Goal: Task Accomplishment & Management: Manage account settings

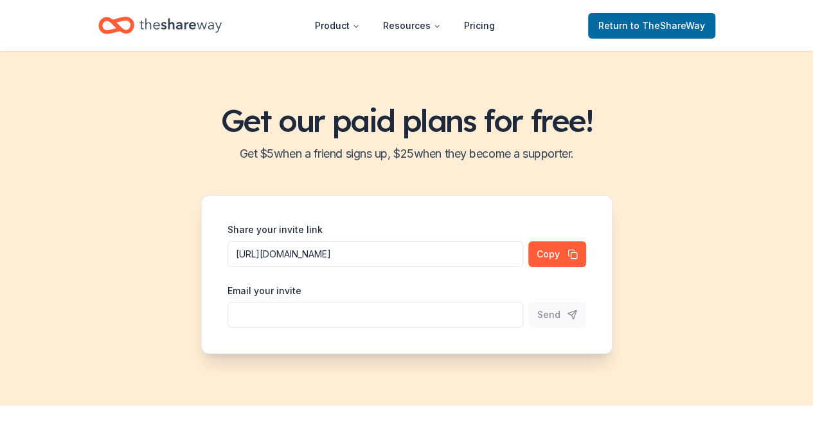
click at [167, 26] on icon "Home" at bounding box center [181, 25] width 82 height 26
click at [191, 22] on icon "Home" at bounding box center [181, 25] width 82 height 26
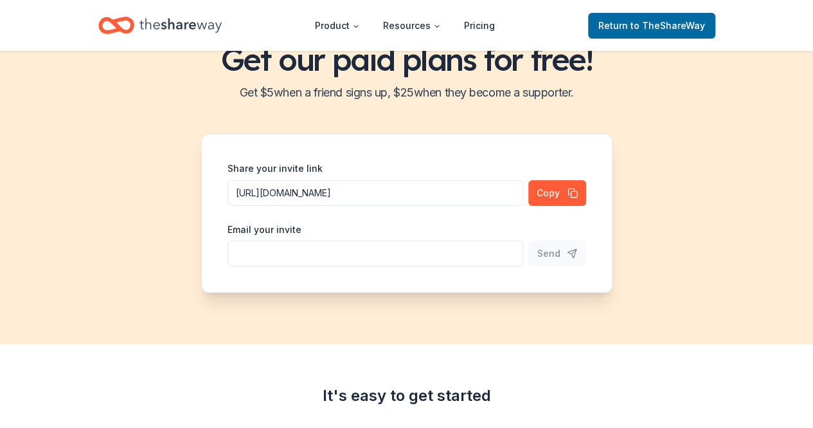
scroll to position [129, 0]
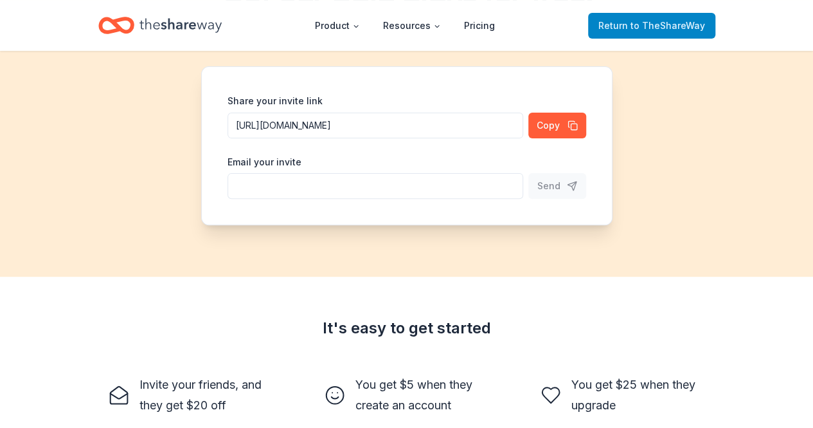
click at [661, 30] on span "to TheShareWay" at bounding box center [668, 25] width 75 height 11
click at [612, 29] on span "Return to TheShareWay" at bounding box center [652, 25] width 107 height 15
click at [613, 21] on span "Return to TheShareWay" at bounding box center [652, 25] width 107 height 15
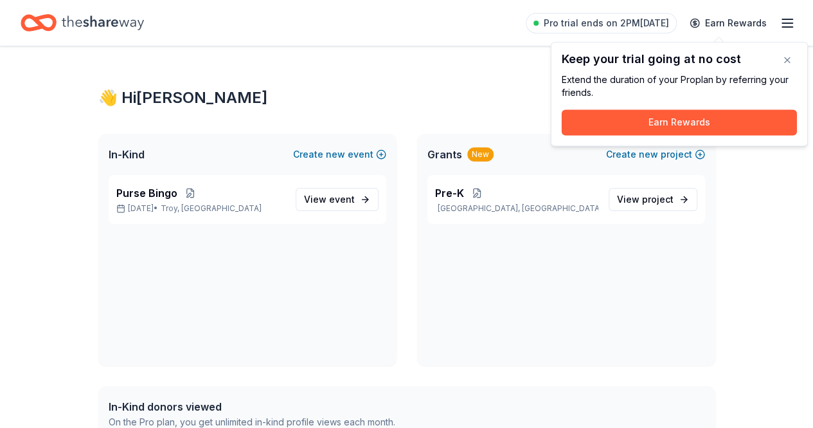
click at [780, 25] on icon "button" at bounding box center [787, 22] width 15 height 15
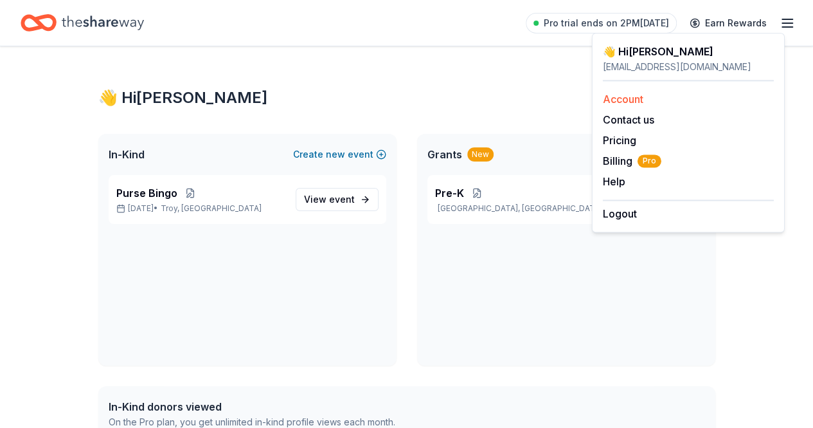
click at [649, 102] on div "Account" at bounding box center [688, 98] width 171 height 15
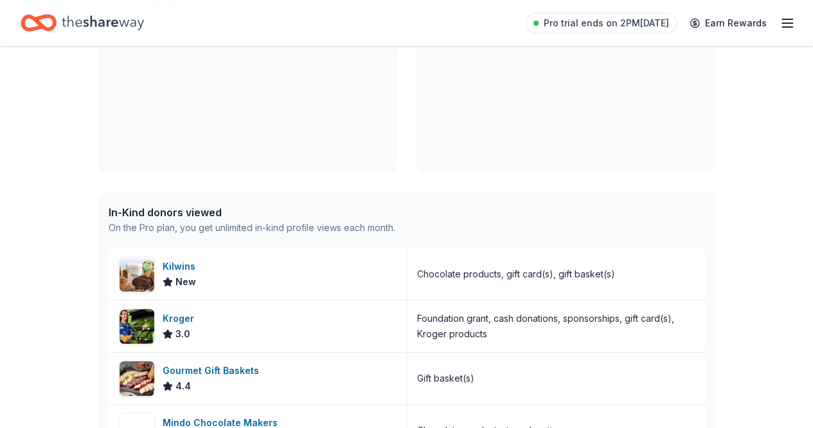
scroll to position [193, 0]
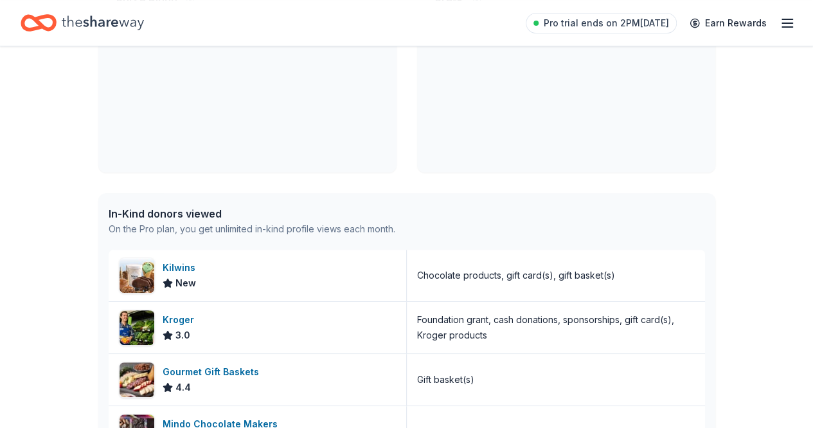
click at [780, 23] on icon "button" at bounding box center [787, 22] width 15 height 15
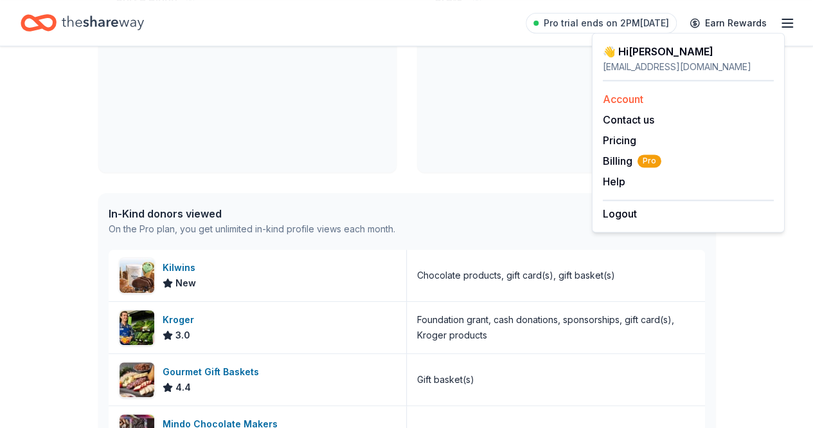
click at [619, 100] on link "Account" at bounding box center [623, 99] width 41 height 13
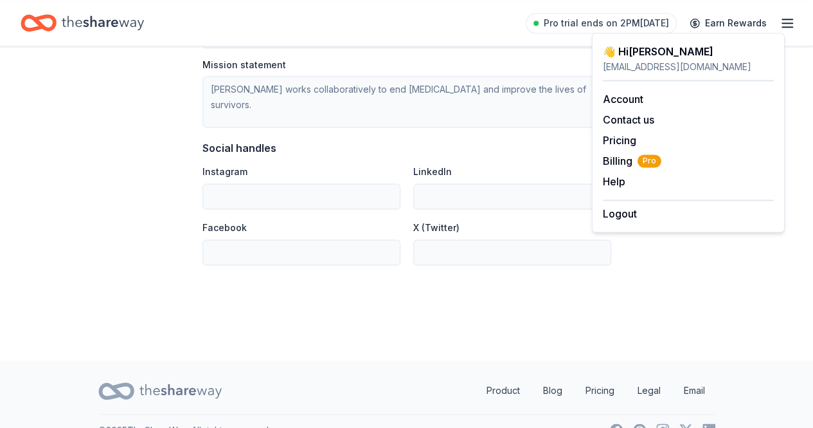
scroll to position [814, 0]
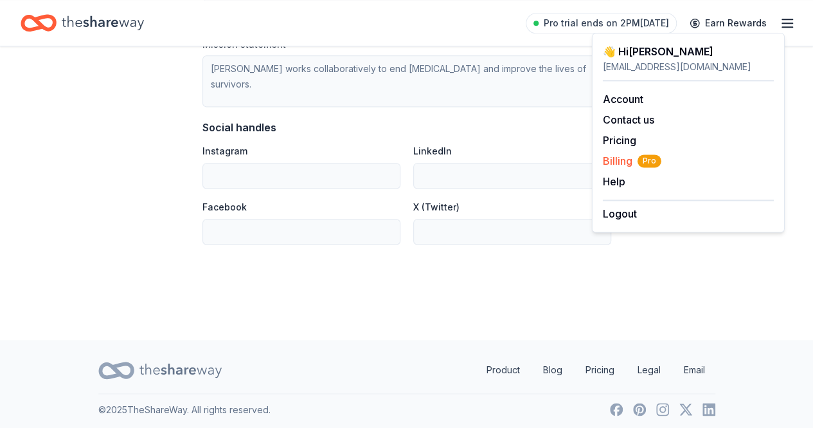
click at [628, 161] on span "Billing Pro" at bounding box center [632, 160] width 59 height 15
